Goal: Task Accomplishment & Management: Manage account settings

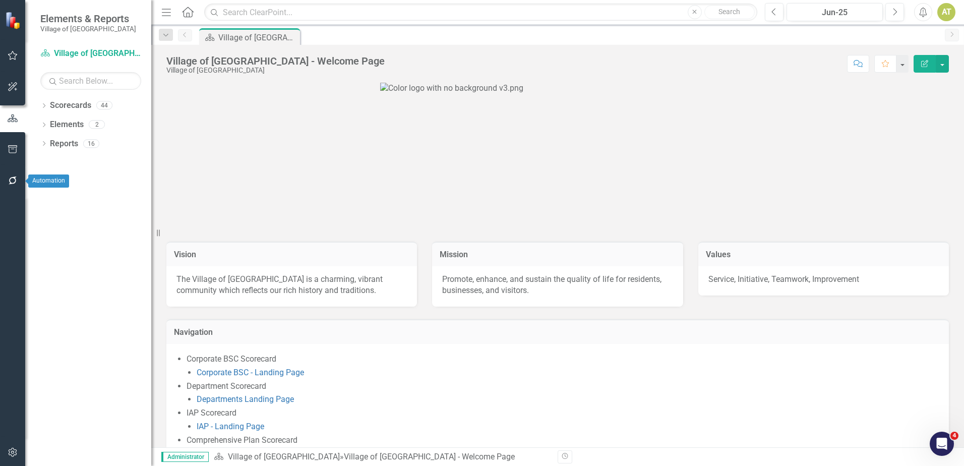
click at [18, 181] on icon "button" at bounding box center [13, 180] width 11 height 8
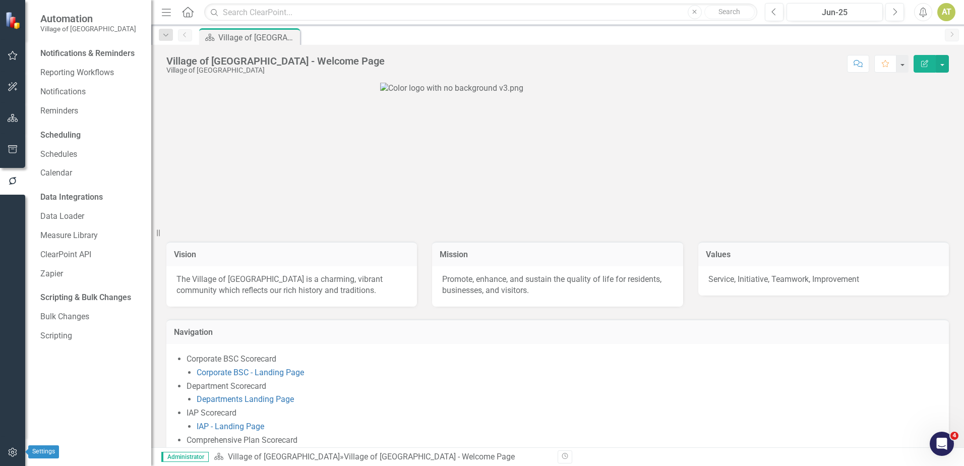
click at [12, 452] on icon "button" at bounding box center [13, 452] width 11 height 8
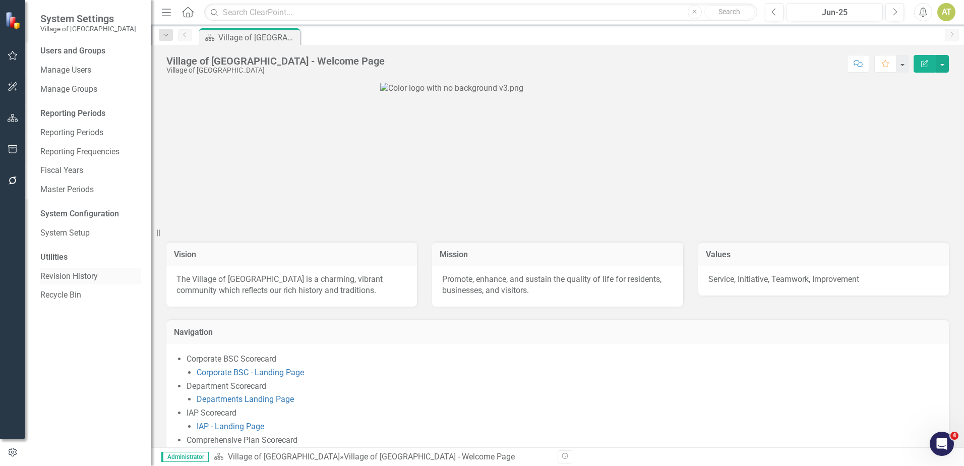
click at [72, 279] on link "Revision History" at bounding box center [90, 277] width 101 height 12
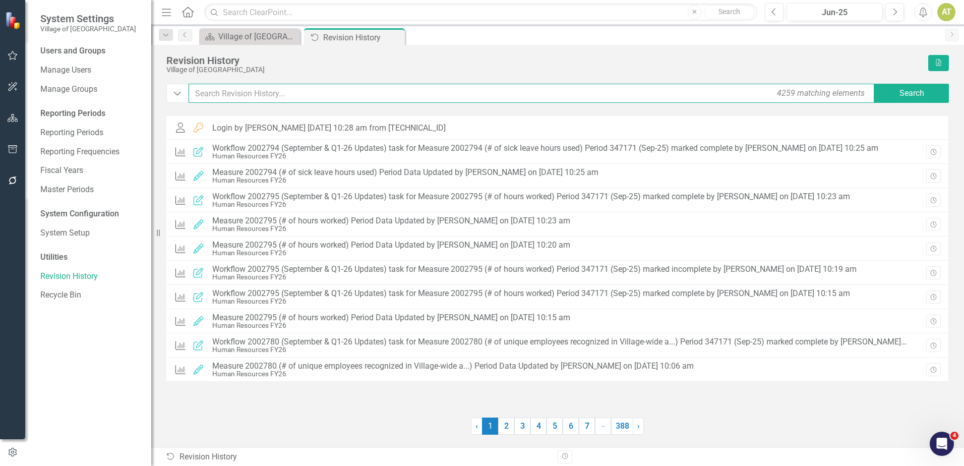
click at [262, 91] on input "text" at bounding box center [531, 93] width 687 height 19
click at [504, 427] on link "2" at bounding box center [506, 425] width 16 height 17
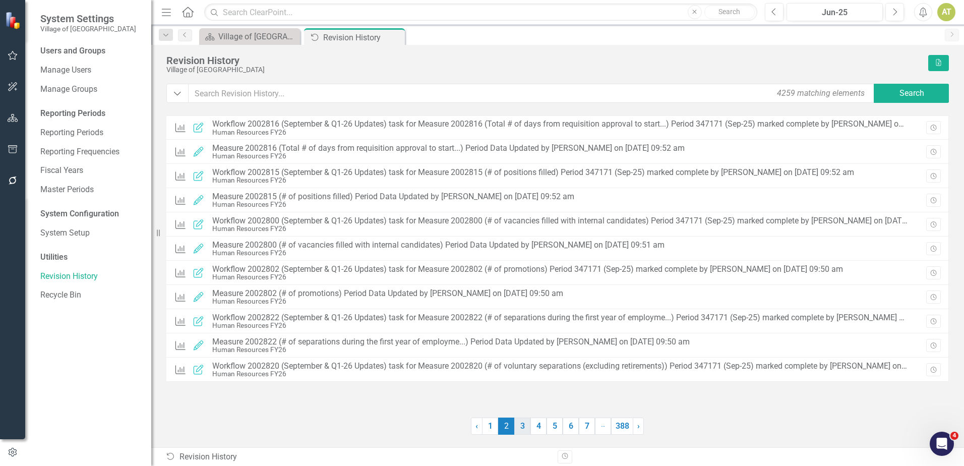
click at [517, 425] on link "3" at bounding box center [522, 425] width 16 height 17
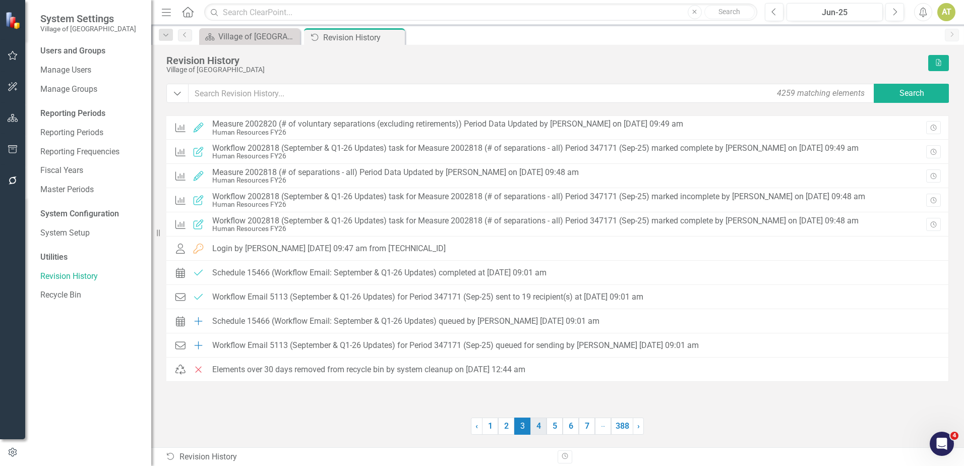
click at [535, 427] on link "4" at bounding box center [538, 425] width 16 height 17
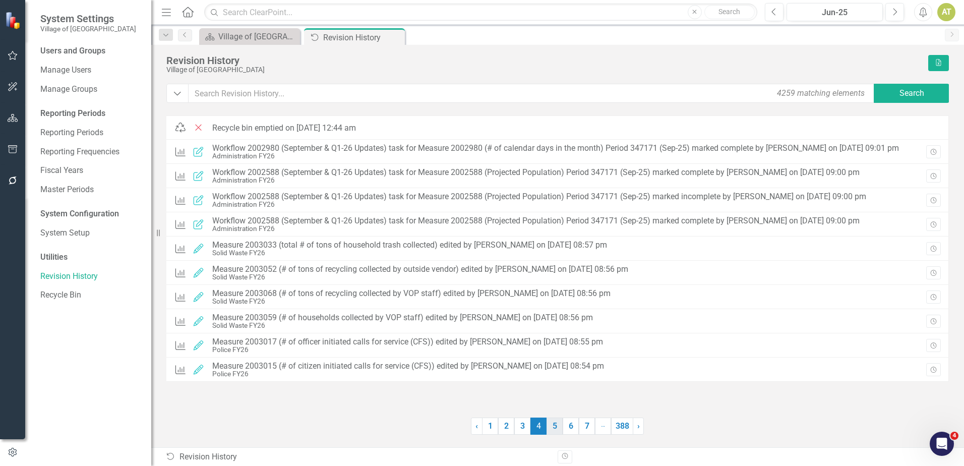
click at [548, 428] on link "5" at bounding box center [554, 425] width 16 height 17
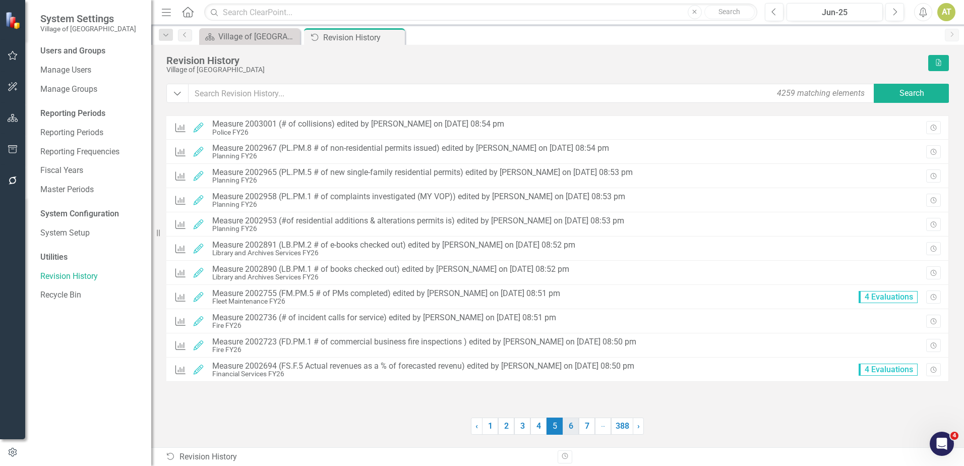
click at [564, 428] on link "6" at bounding box center [570, 425] width 16 height 17
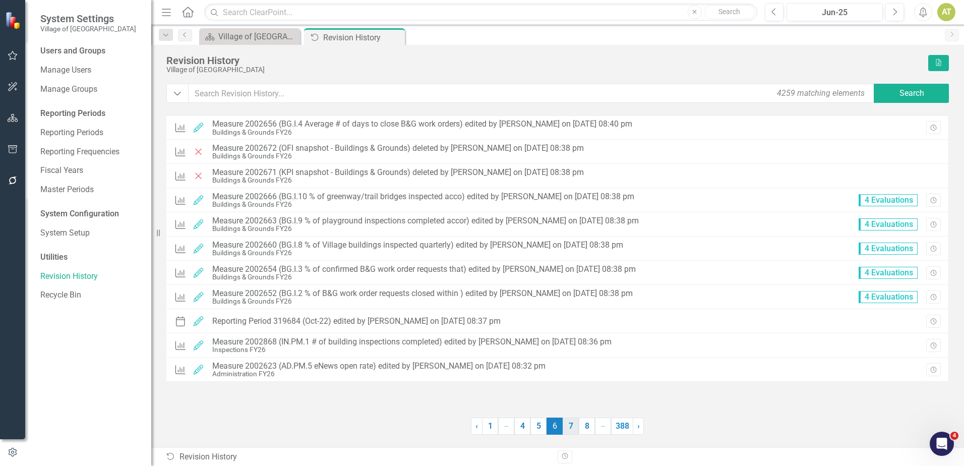
click at [578, 427] on link "7" at bounding box center [570, 425] width 16 height 17
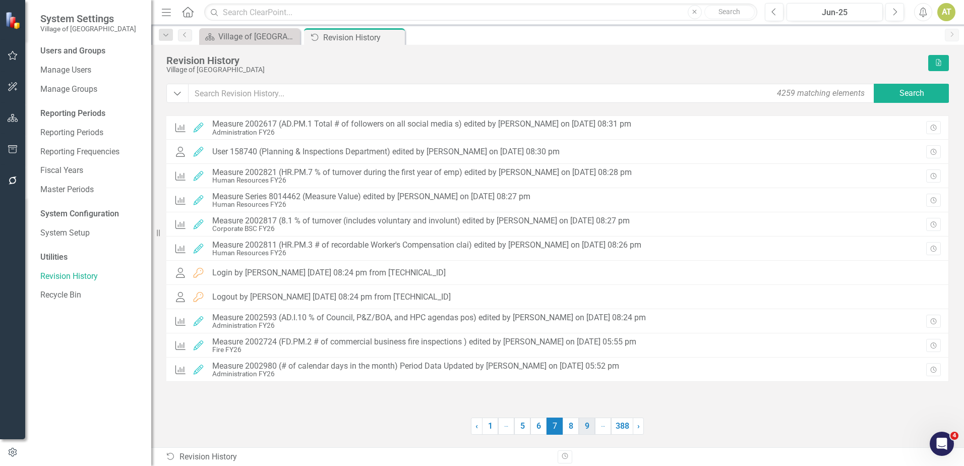
click at [564, 428] on link "8" at bounding box center [570, 425] width 16 height 17
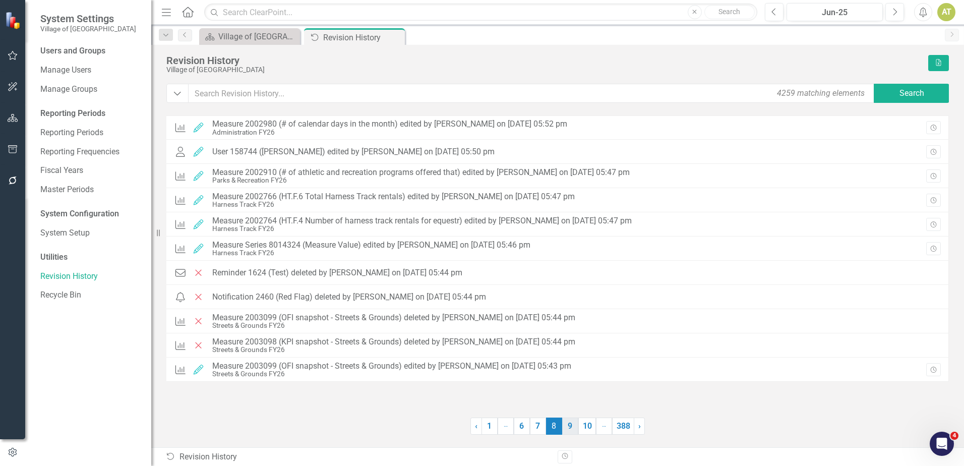
click at [571, 426] on link "9" at bounding box center [570, 425] width 16 height 17
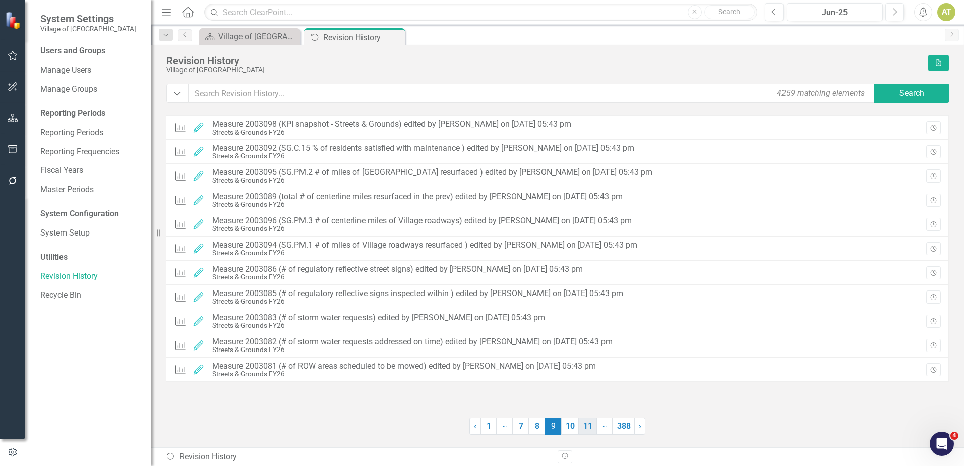
click at [579, 427] on link "11" at bounding box center [588, 425] width 18 height 17
click at [322, 100] on input "text" at bounding box center [531, 93] width 687 height 19
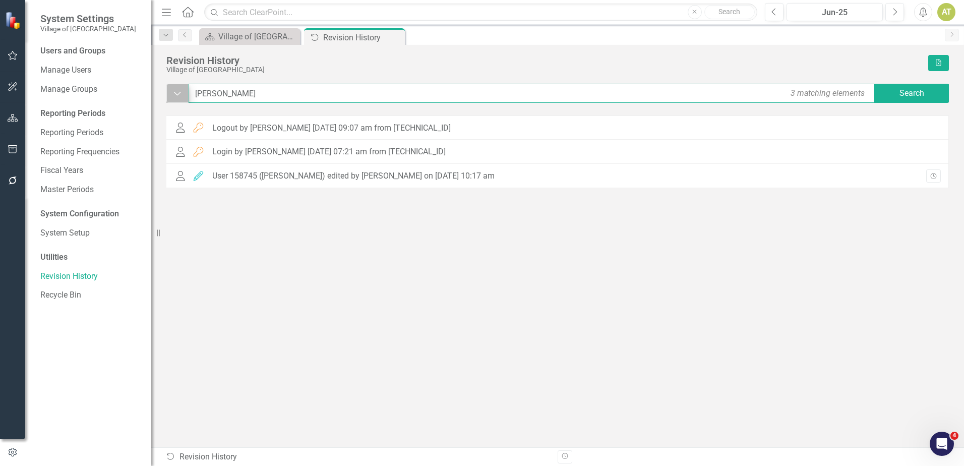
drag, startPoint x: 325, startPoint y: 98, endPoint x: 174, endPoint y: 94, distance: 150.8
click at [174, 94] on div "Dropdown [PERSON_NAME] 3 matching elements Search" at bounding box center [557, 93] width 782 height 19
type input "[PERSON_NAME]"
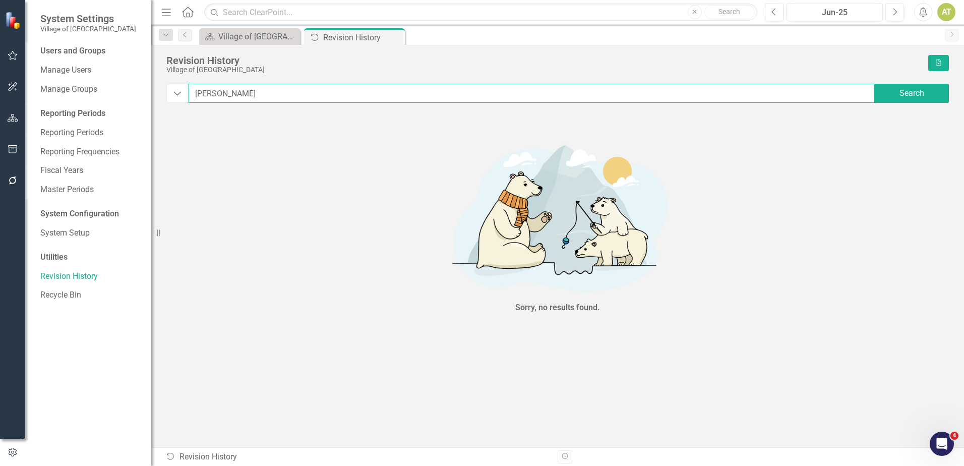
drag, startPoint x: 218, startPoint y: 91, endPoint x: 58, endPoint y: 111, distance: 161.0
click at [58, 111] on div "System Settings Village of [GEOGRAPHIC_DATA] Users and Groups Manage Users Mana…" at bounding box center [482, 233] width 964 height 466
click at [22, 125] on button "button" at bounding box center [13, 118] width 23 height 21
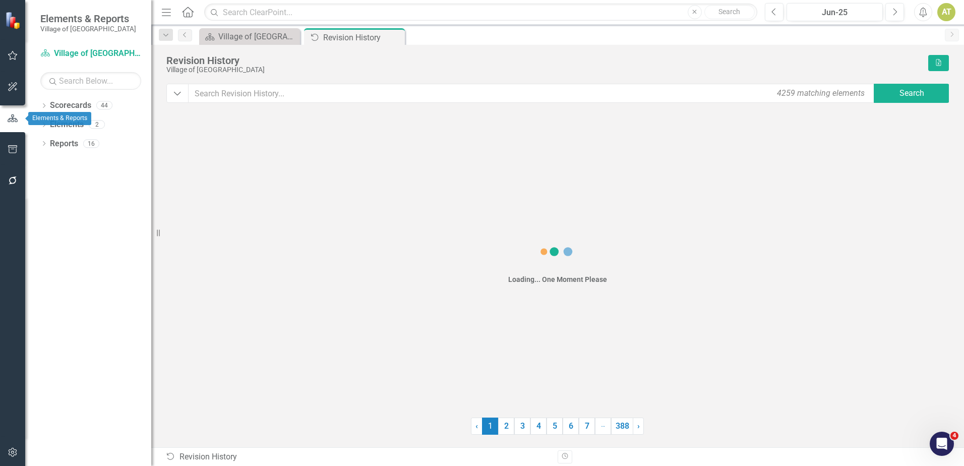
click at [8, 50] on button "button" at bounding box center [13, 55] width 23 height 21
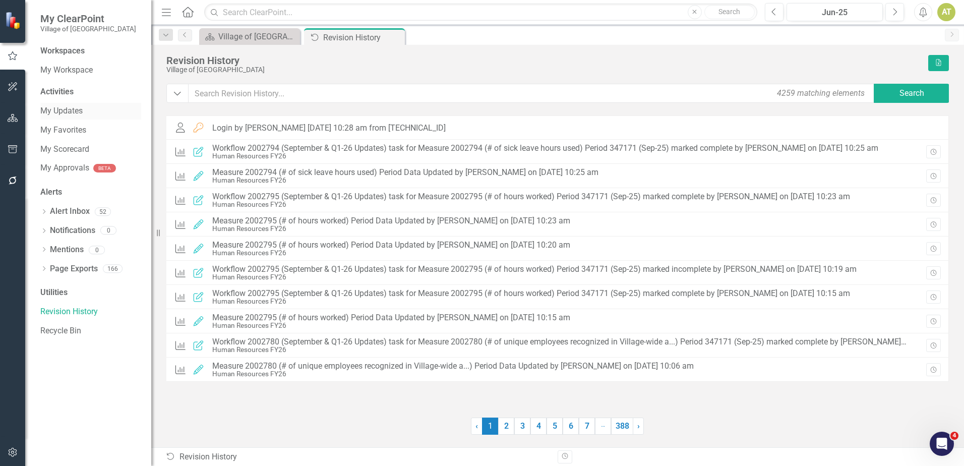
click at [78, 105] on link "My Updates" at bounding box center [90, 111] width 101 height 12
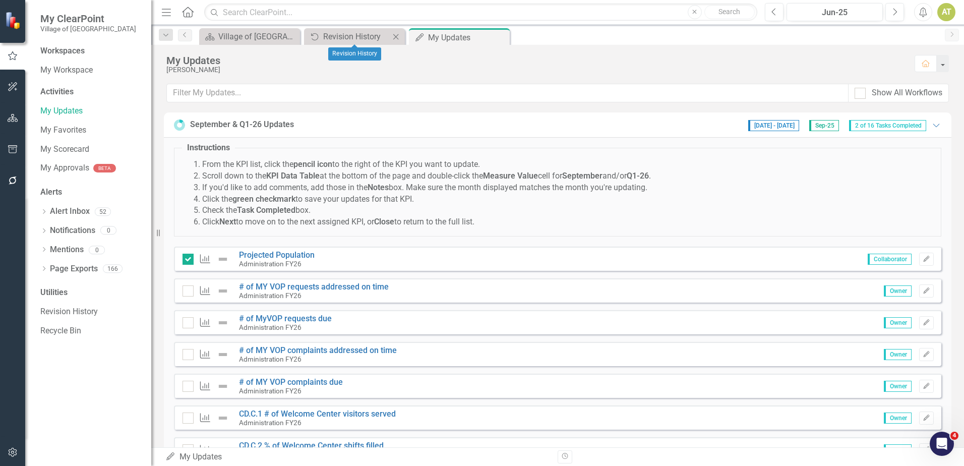
click at [397, 39] on icon "Close" at bounding box center [396, 37] width 10 height 8
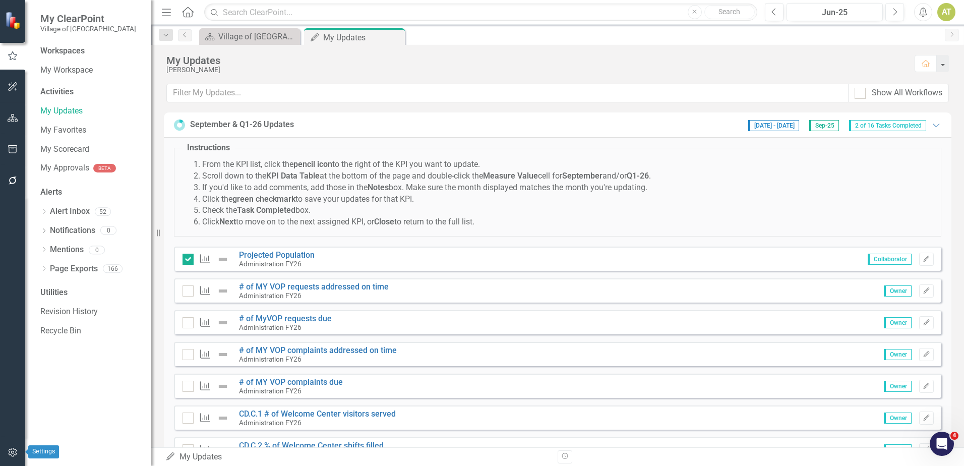
click at [13, 453] on icon "button" at bounding box center [13, 452] width 11 height 8
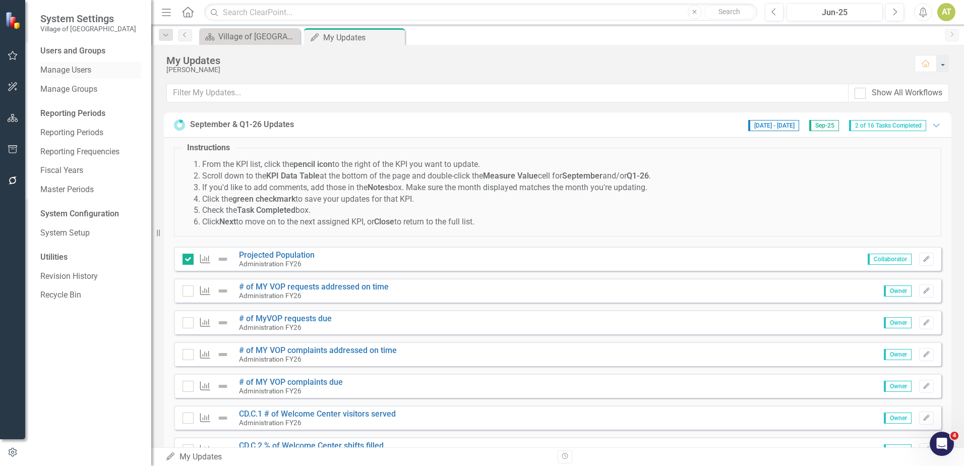
click at [95, 77] on div "Manage Users" at bounding box center [90, 70] width 101 height 17
click at [86, 69] on link "Manage Users" at bounding box center [90, 71] width 101 height 12
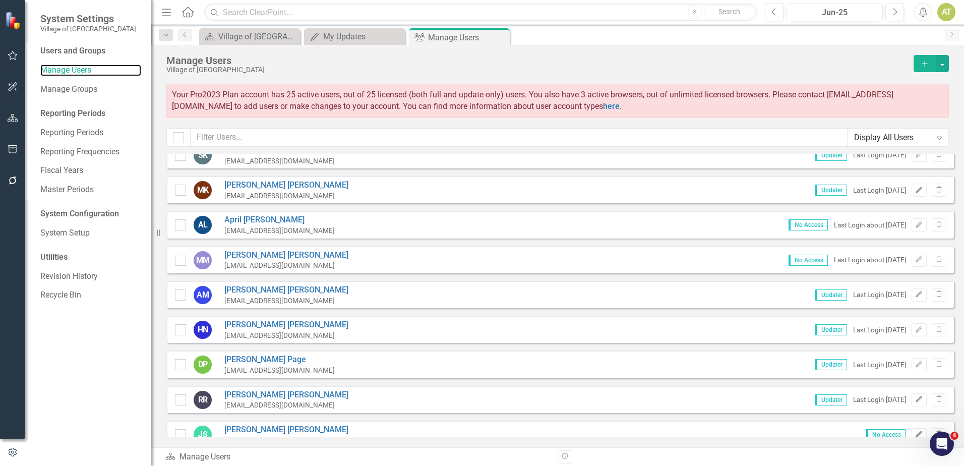
scroll to position [554, 0]
